Goal: Find specific page/section: Find specific page/section

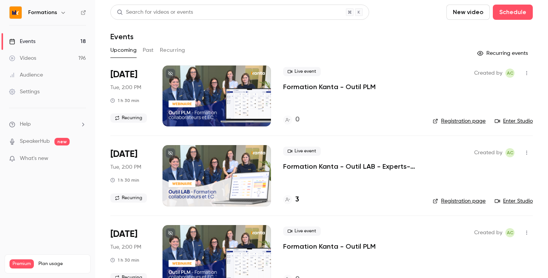
click at [294, 203] on div "3" at bounding box center [291, 199] width 16 height 10
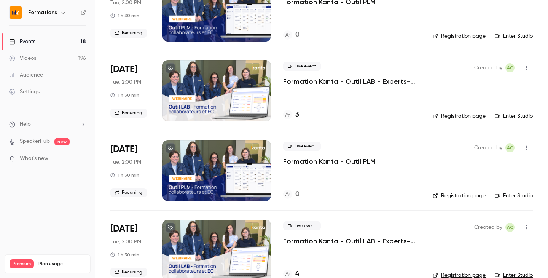
scroll to position [97, 0]
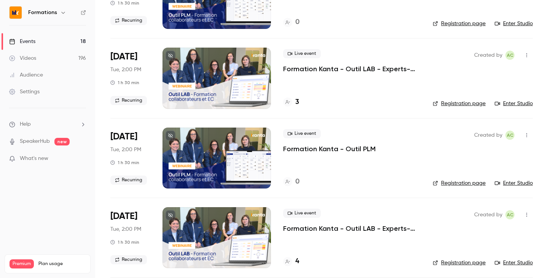
click at [287, 265] on div at bounding box center [287, 261] width 9 height 9
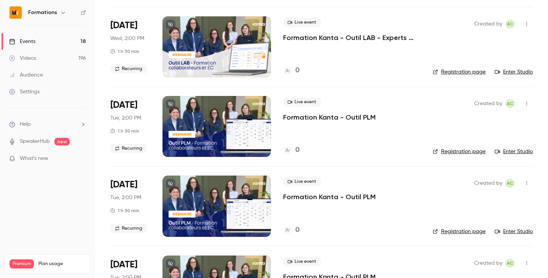
scroll to position [803, 0]
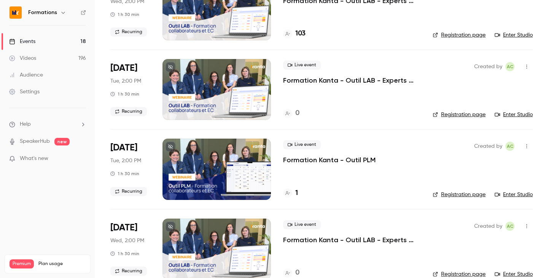
click at [289, 187] on div "Live event Formation Kanta - Outil PLM 1" at bounding box center [351, 169] width 137 height 61
click at [286, 198] on div "1" at bounding box center [290, 193] width 15 height 10
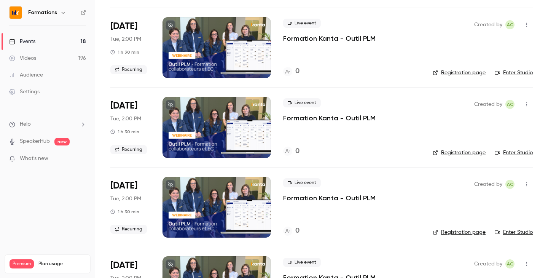
scroll to position [1123, 0]
